Goal: Transaction & Acquisition: Purchase product/service

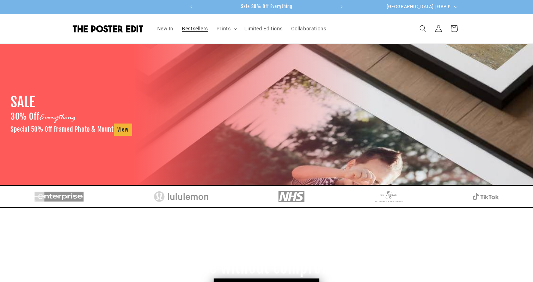
click at [195, 30] on span "Bestsellers" at bounding box center [195, 28] width 26 height 6
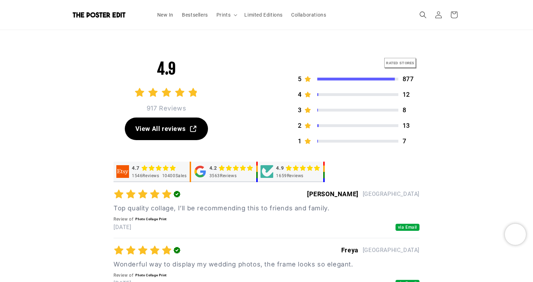
scroll to position [1936, 0]
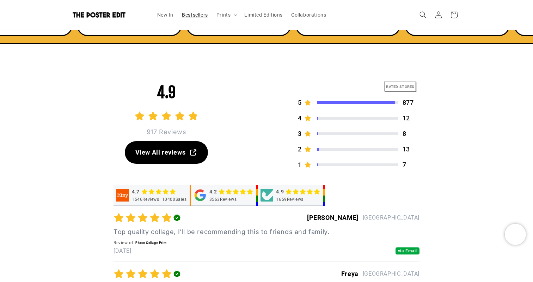
click at [190, 12] on span "Bestsellers" at bounding box center [195, 15] width 26 height 6
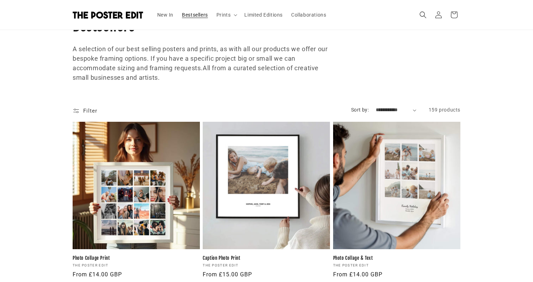
scroll to position [163, 0]
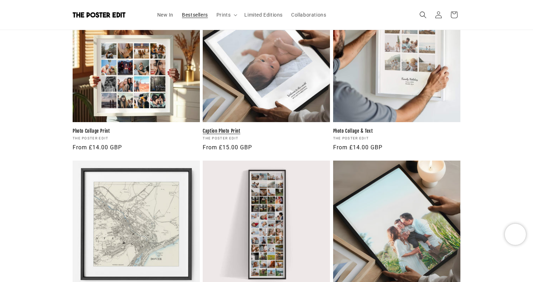
click at [270, 128] on link "Caption Photo Print" at bounding box center [266, 131] width 127 height 6
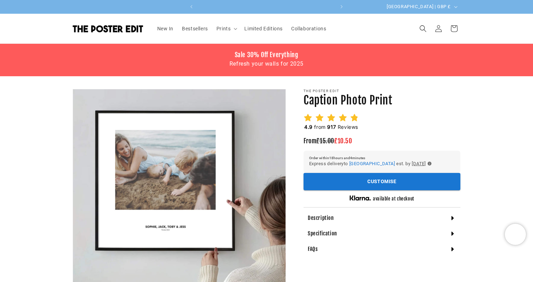
scroll to position [0, 275]
click at [348, 120] on div at bounding box center [331, 117] width 55 height 9
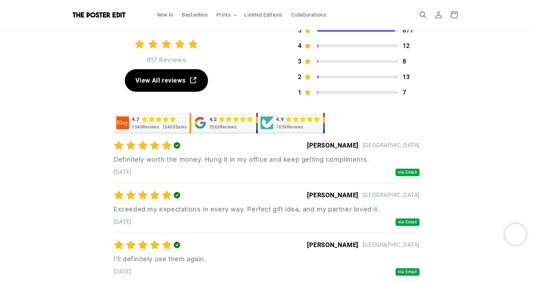
scroll to position [1698, 0]
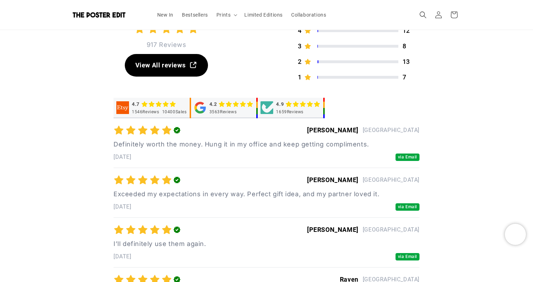
click at [284, 108] on div "4.9" at bounding box center [280, 104] width 8 height 7
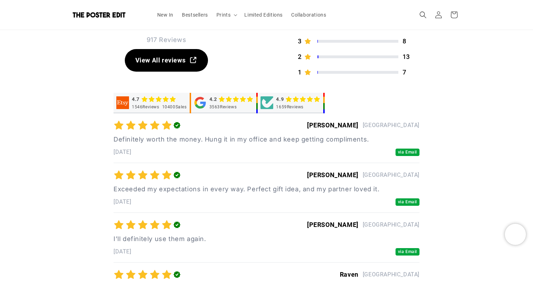
scroll to position [1686, 0]
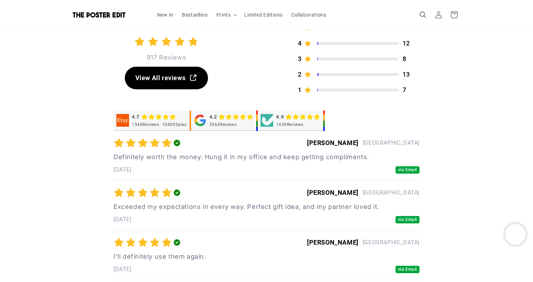
click at [239, 119] on icon at bounding box center [236, 117] width 6 height 6
click at [157, 118] on icon at bounding box center [159, 117] width 6 height 6
click at [246, 121] on div "4.2 3563 Reviews" at bounding box center [232, 120] width 44 height 14
click at [307, 121] on div "4.9 1659 Reviews" at bounding box center [298, 120] width 44 height 14
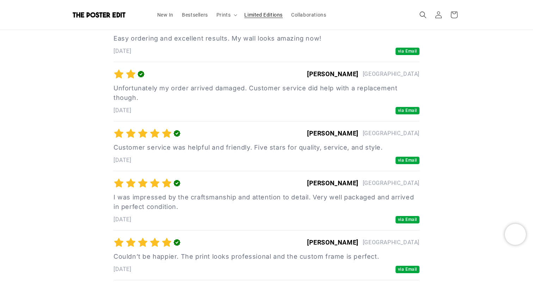
scroll to position [0, 275]
